Goal: Task Accomplishment & Management: Use online tool/utility

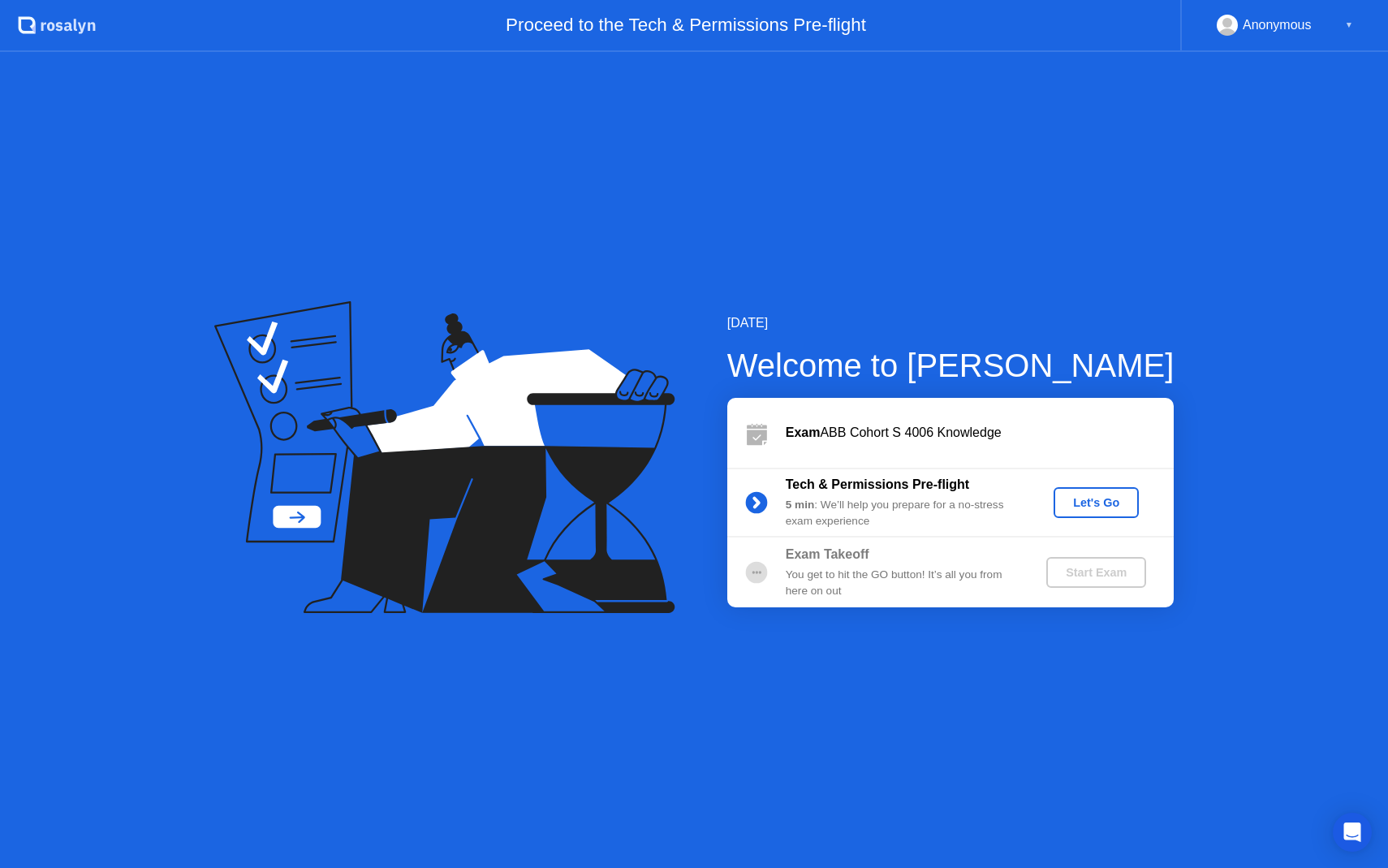
click at [1101, 509] on div "Let's Go" at bounding box center [1096, 502] width 72 height 13
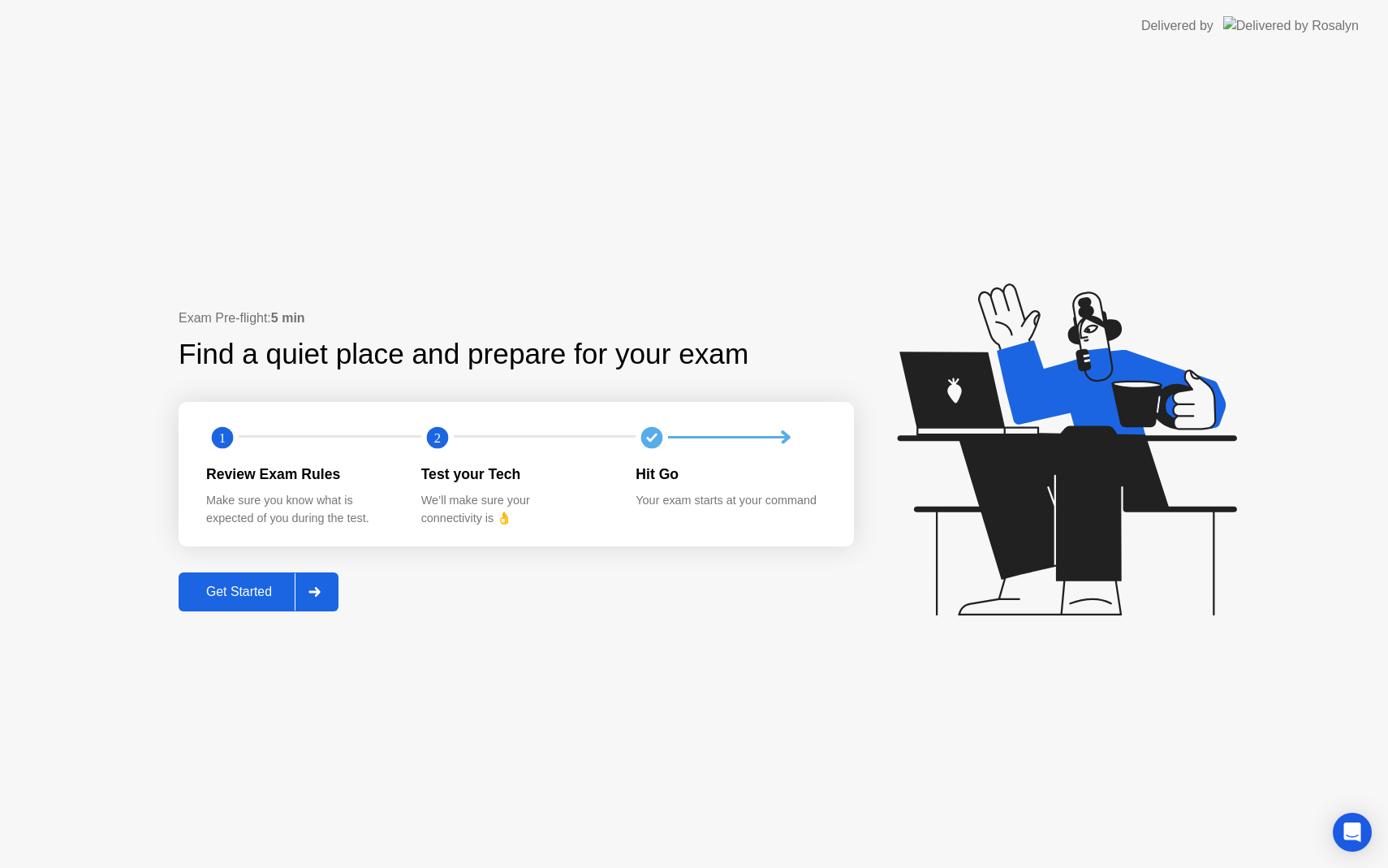
click at [246, 591] on div "Get Started" at bounding box center [239, 591] width 111 height 15
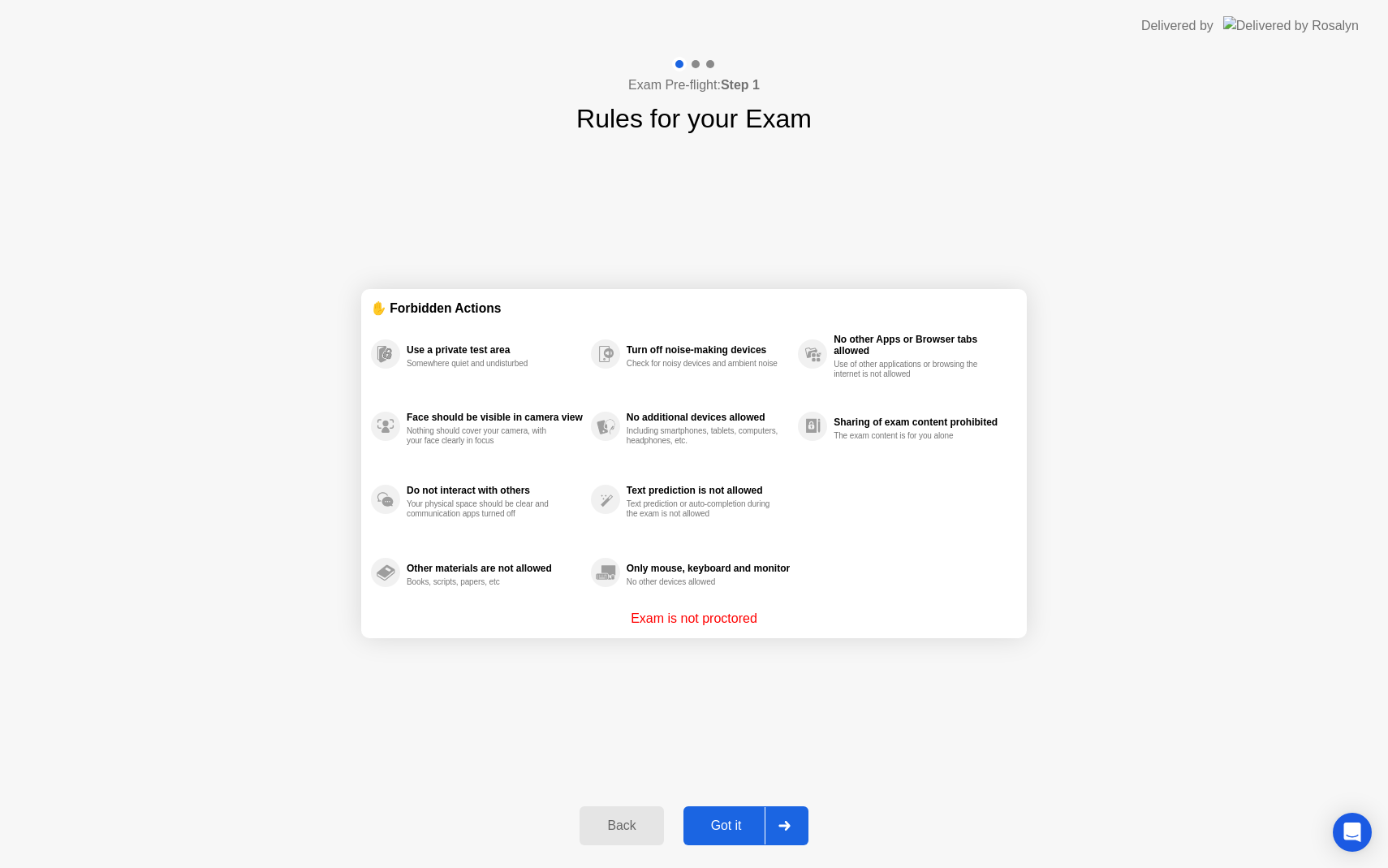
click at [738, 826] on div "Got it" at bounding box center [727, 825] width 76 height 15
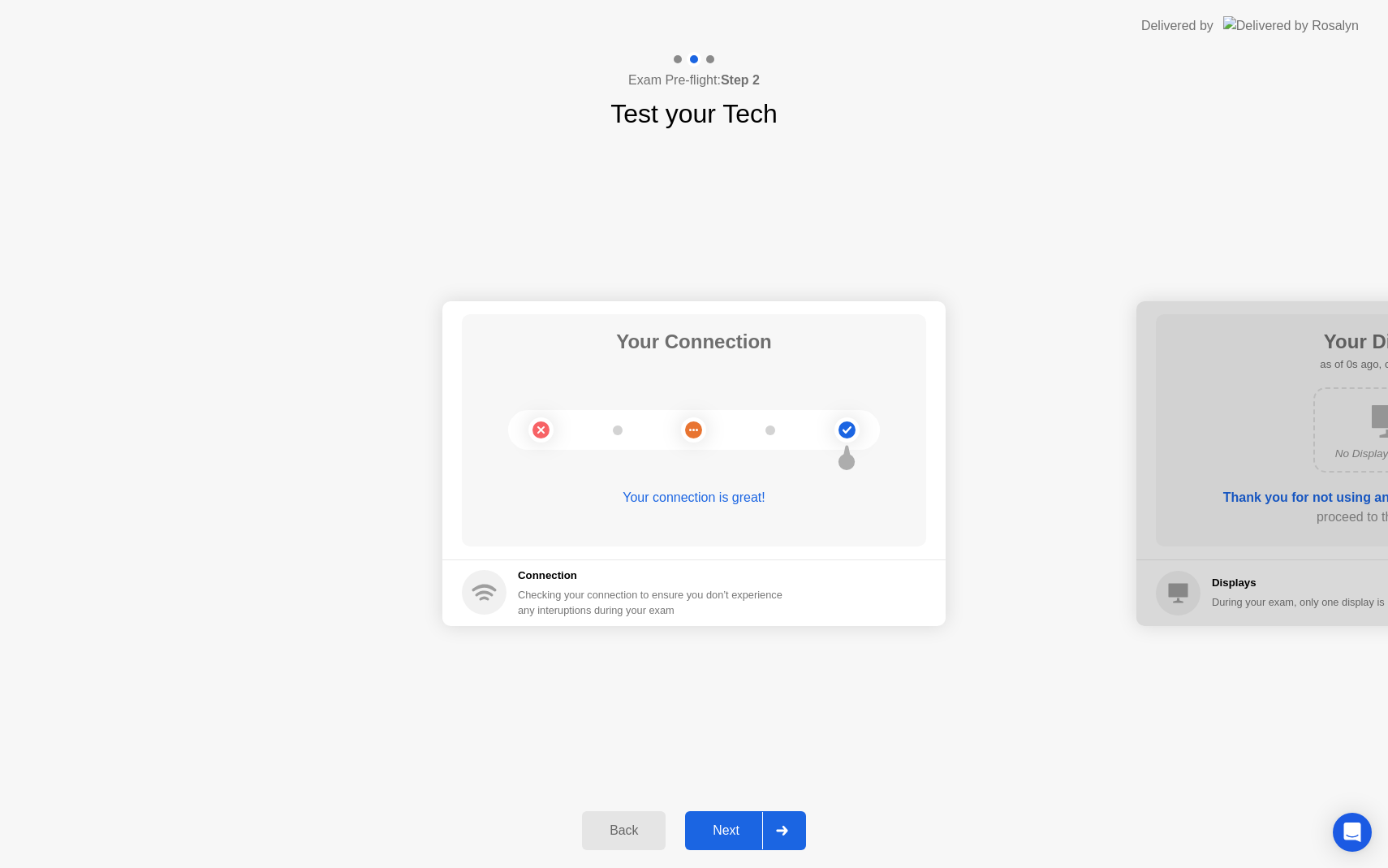
click at [738, 826] on div "Next" at bounding box center [727, 830] width 72 height 15
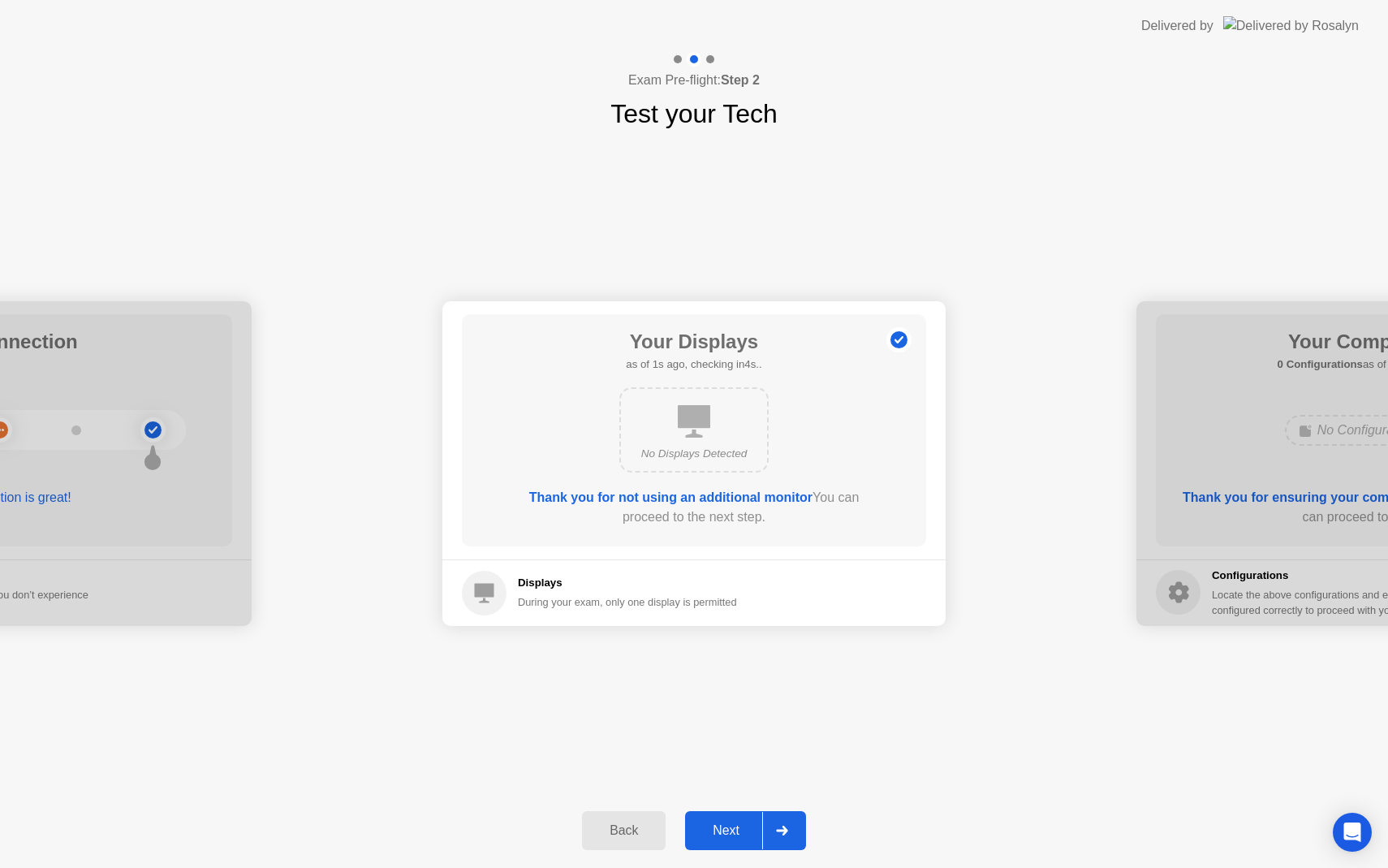
click at [738, 826] on div "Next" at bounding box center [727, 830] width 72 height 15
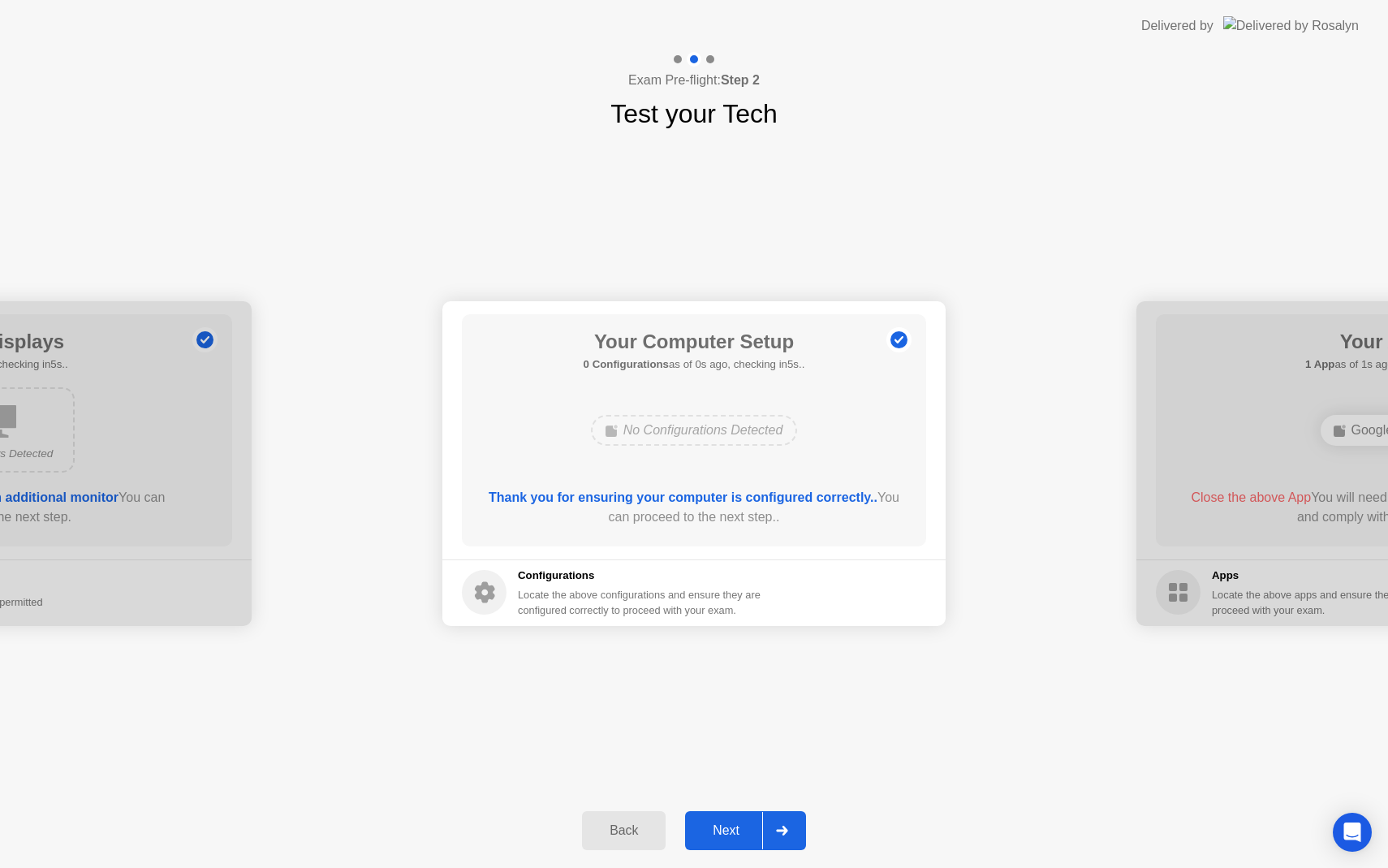
click at [739, 826] on div "Next" at bounding box center [727, 830] width 72 height 15
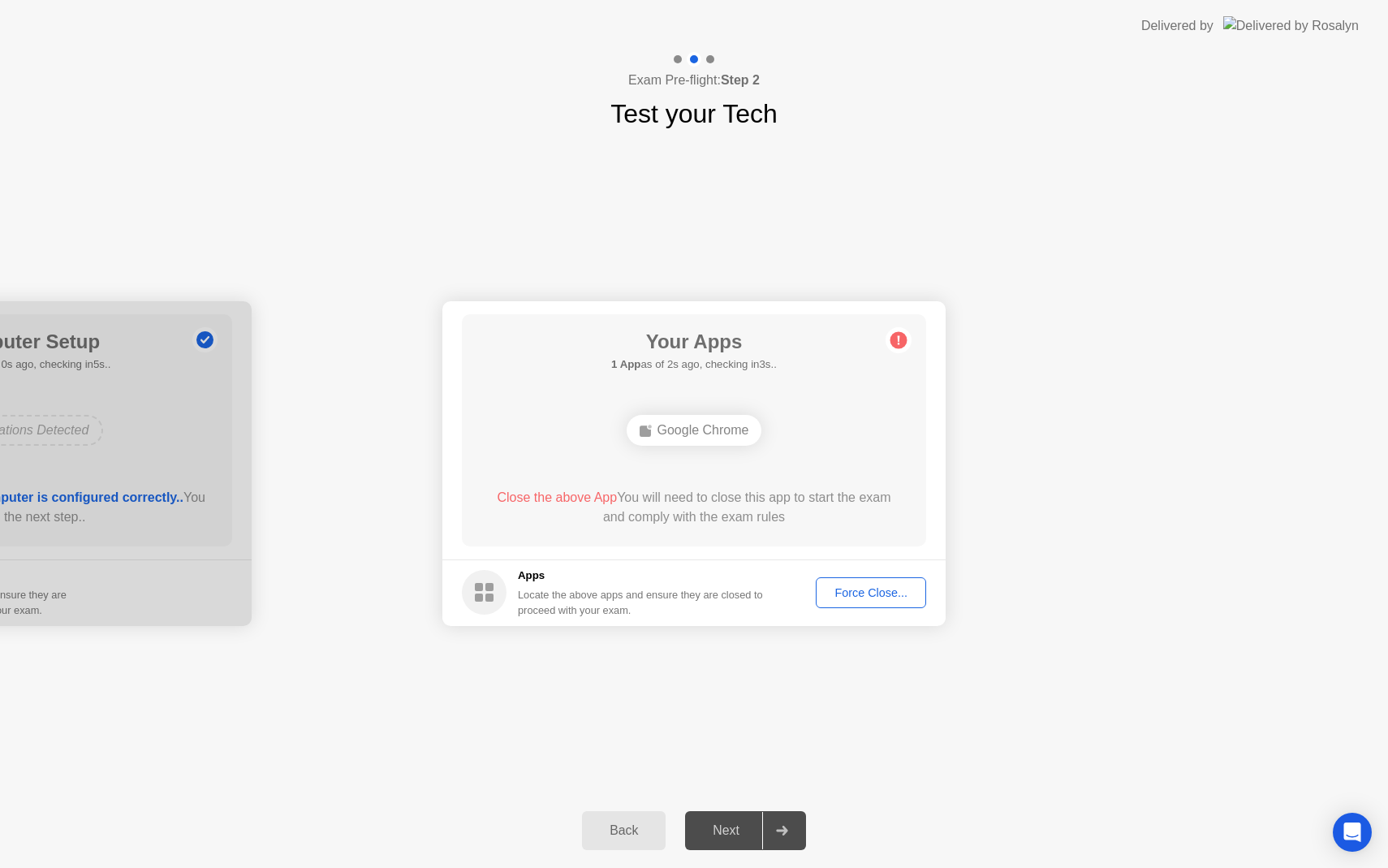
click at [879, 594] on div "Force Close..." at bounding box center [871, 592] width 99 height 13
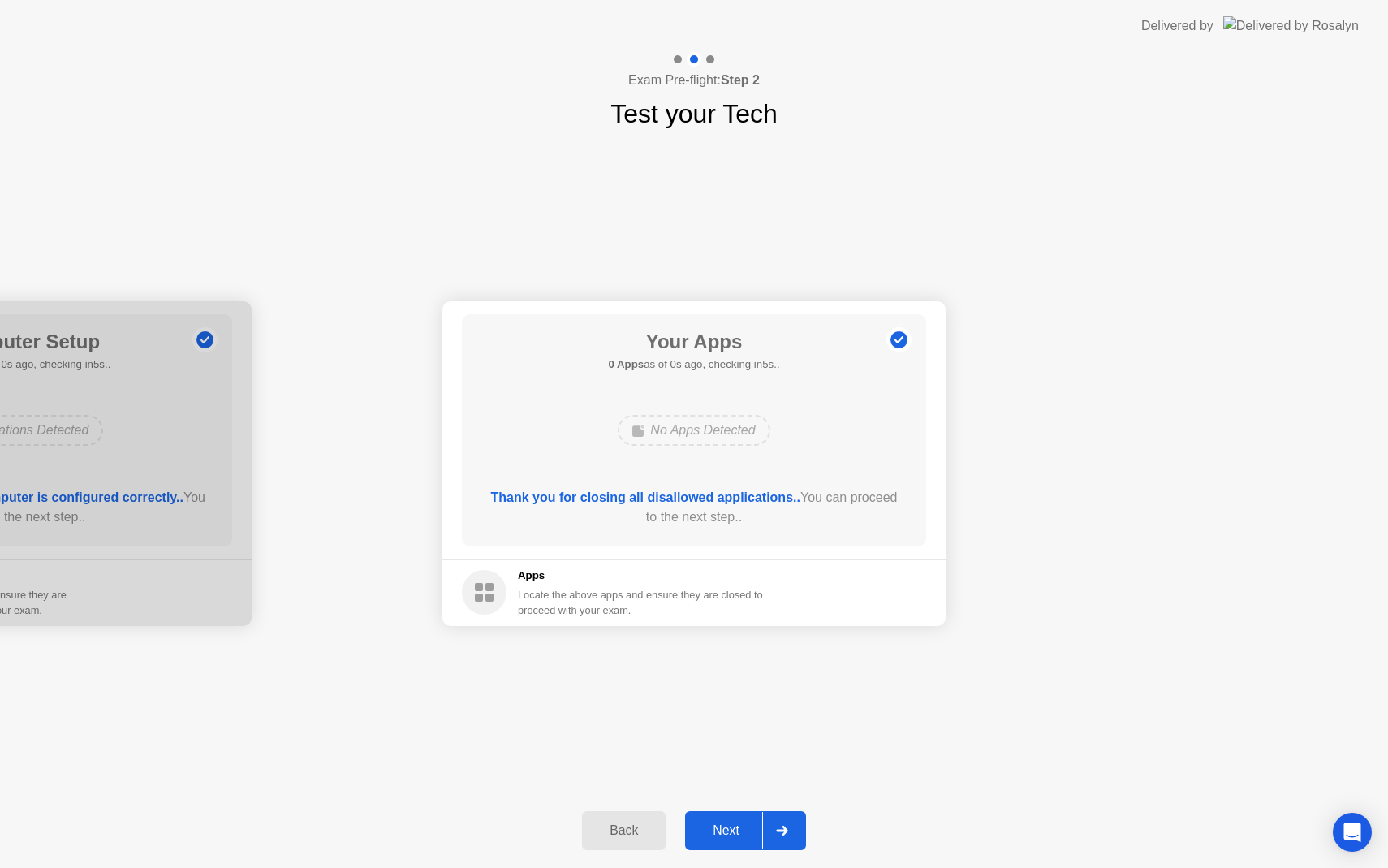
click at [727, 830] on div "Next" at bounding box center [727, 830] width 72 height 15
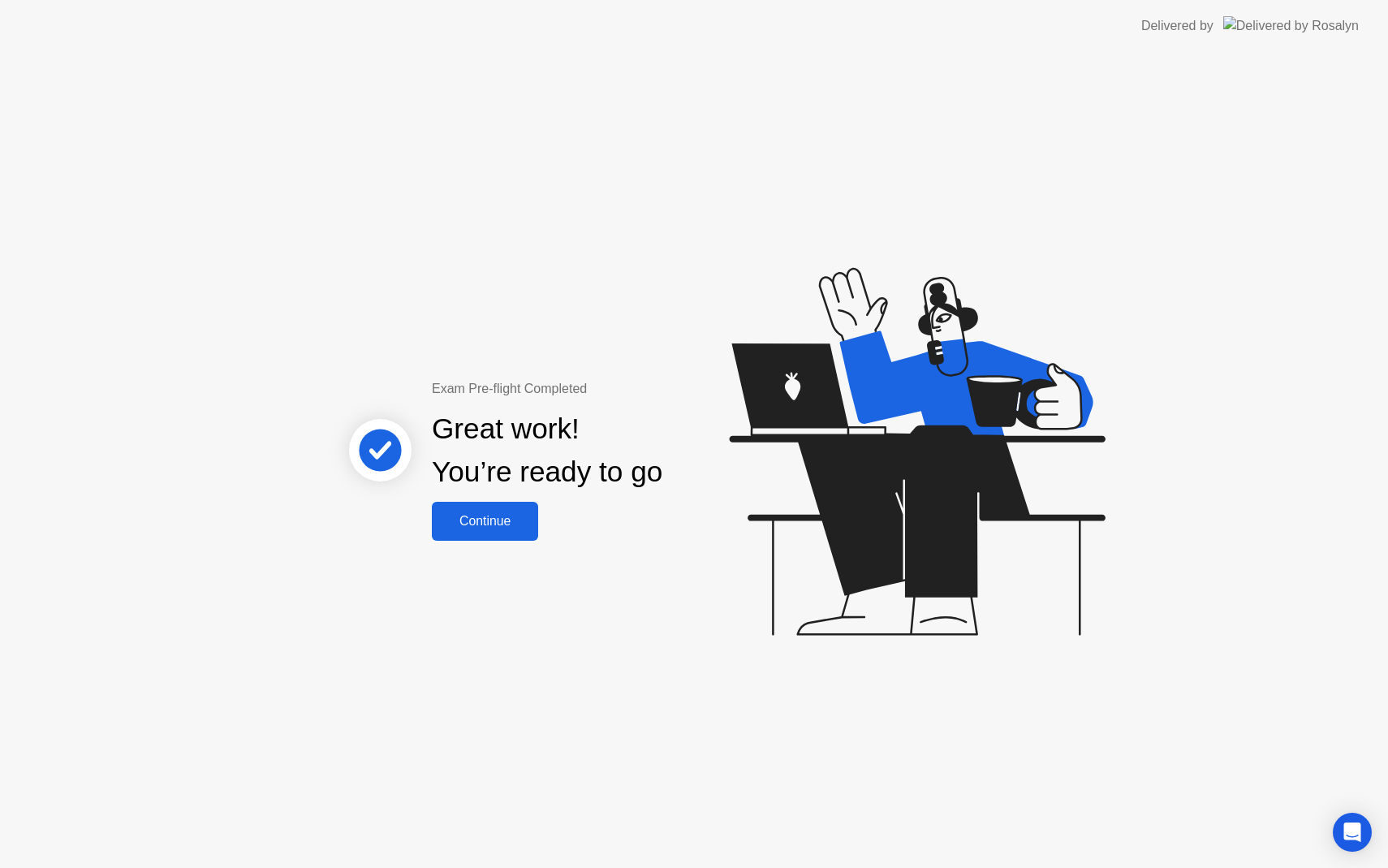
click at [510, 520] on div "Continue" at bounding box center [485, 521] width 97 height 15
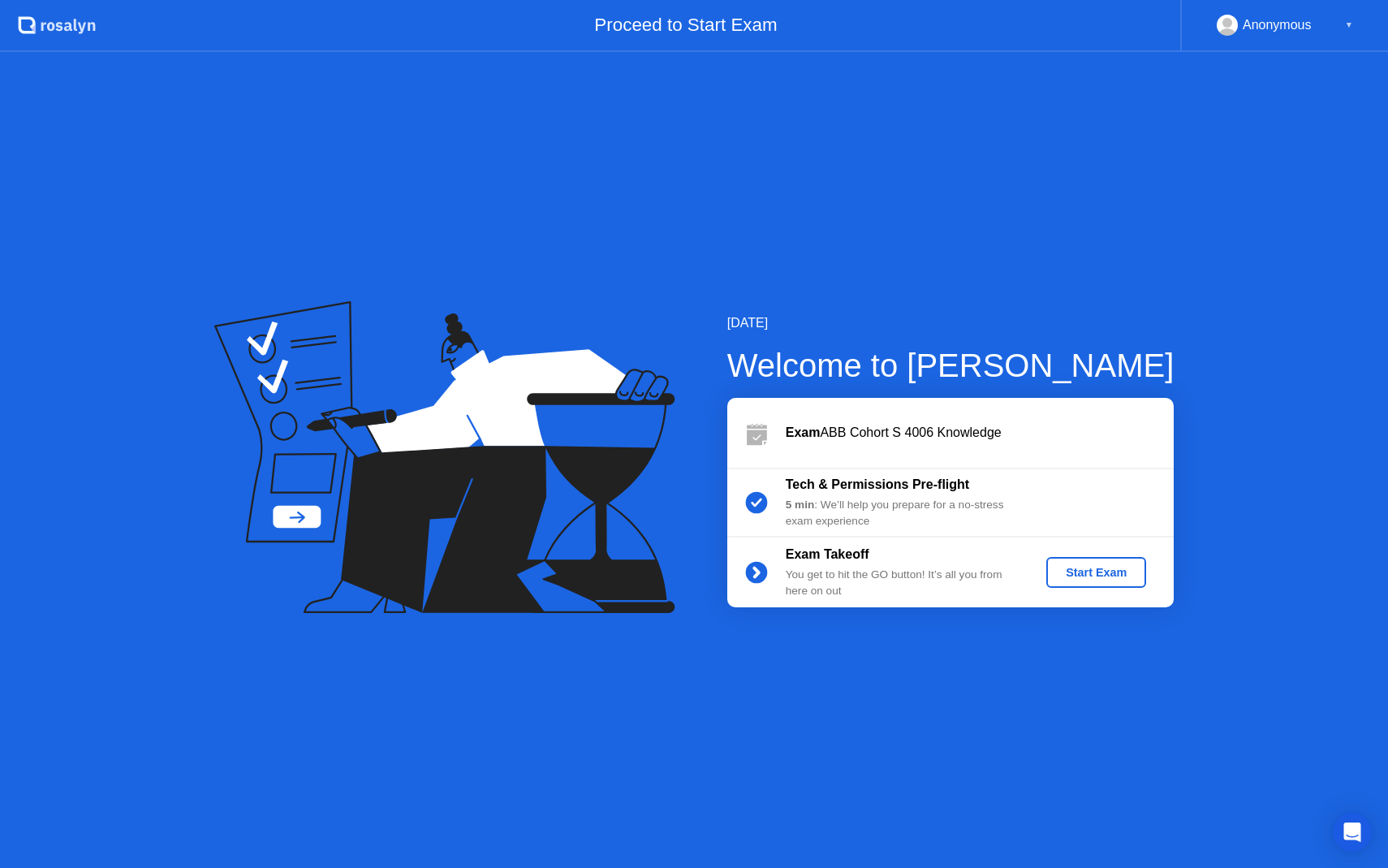
click at [1109, 579] on div "Start Exam" at bounding box center [1096, 572] width 87 height 13
